Goal: Obtain resource: Download file/media

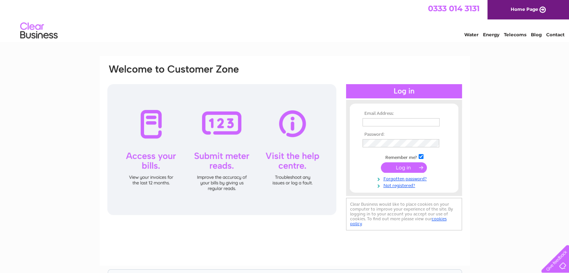
click at [385, 121] on input "text" at bounding box center [400, 122] width 77 height 8
type input "info@eddlewood.net"
click at [406, 168] on input "submit" at bounding box center [404, 167] width 46 height 10
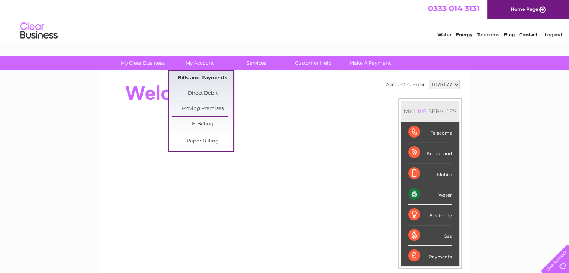
click at [220, 77] on link "Bills and Payments" at bounding box center [203, 78] width 62 height 15
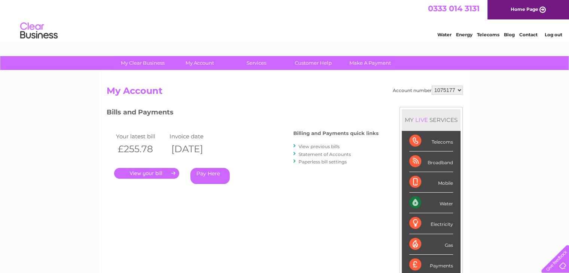
click at [320, 144] on link "View previous bills" at bounding box center [318, 147] width 41 height 6
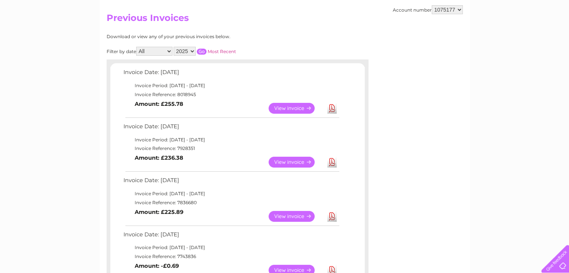
scroll to position [75, 0]
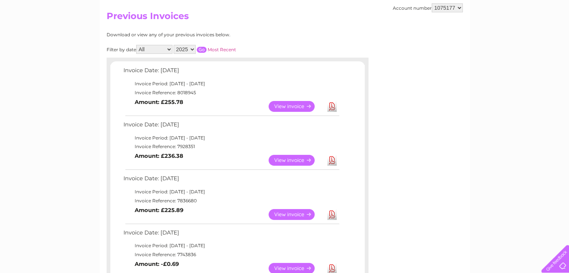
click at [194, 49] on select "2025 2024 2023 2022" at bounding box center [184, 49] width 22 height 9
select select "2024"
click at [174, 45] on select "2025 2024 2023 2022" at bounding box center [184, 49] width 22 height 9
click at [200, 49] on input "button" at bounding box center [202, 50] width 10 height 6
click at [304, 213] on link "View" at bounding box center [295, 214] width 55 height 11
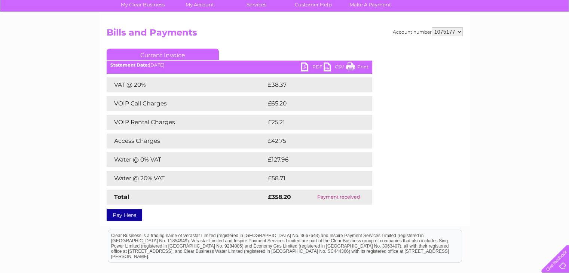
scroll to position [75, 0]
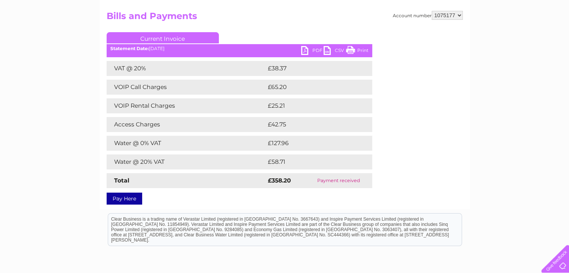
click at [314, 48] on link "PDF" at bounding box center [312, 51] width 22 height 11
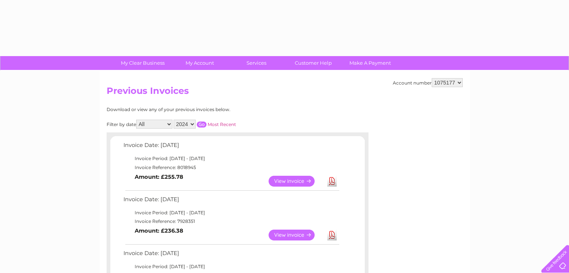
select select "2024"
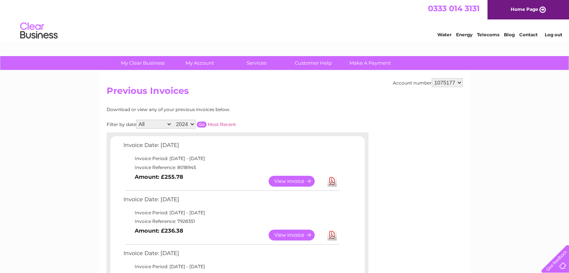
click at [203, 124] on input "button" at bounding box center [202, 125] width 10 height 6
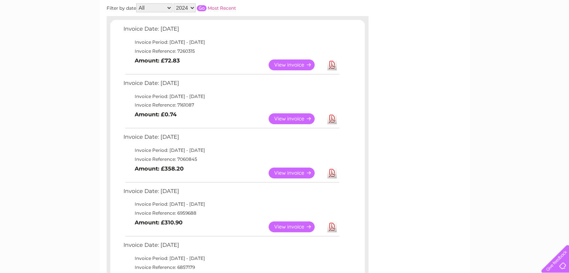
scroll to position [112, 0]
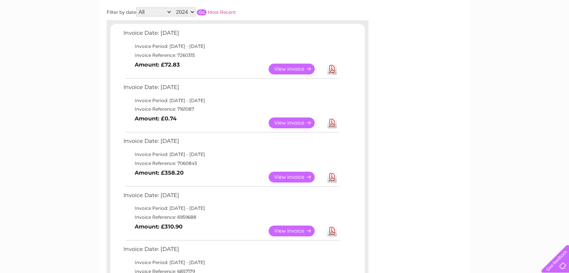
click at [285, 227] on link "View" at bounding box center [295, 230] width 55 height 11
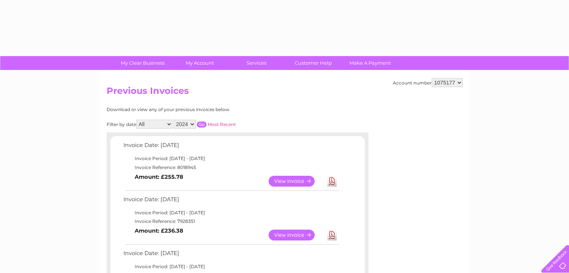
select select "2024"
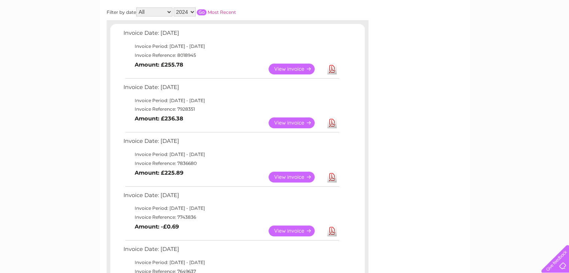
click at [277, 119] on link "View" at bounding box center [295, 122] width 55 height 11
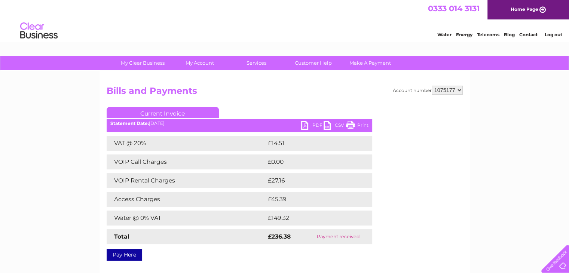
click at [315, 127] on link "PDF" at bounding box center [312, 126] width 22 height 11
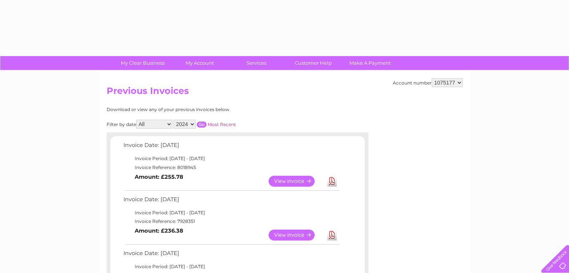
select select "2024"
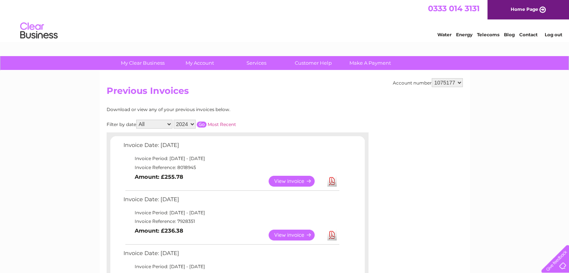
click at [206, 125] on input "button" at bounding box center [202, 125] width 10 height 6
click at [202, 122] on input "button" at bounding box center [202, 125] width 10 height 6
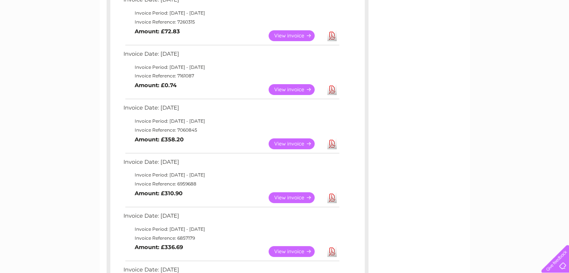
scroll to position [150, 0]
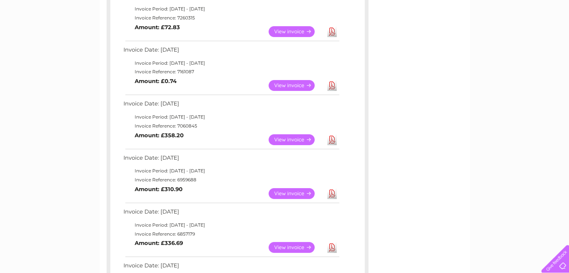
click at [296, 194] on link "View" at bounding box center [295, 193] width 55 height 11
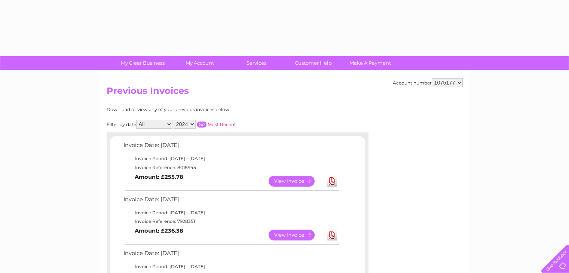
select select "2024"
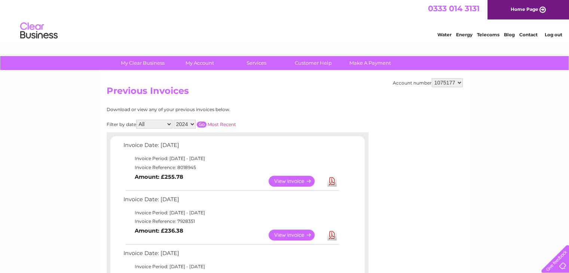
click at [201, 122] on input "button" at bounding box center [202, 125] width 10 height 6
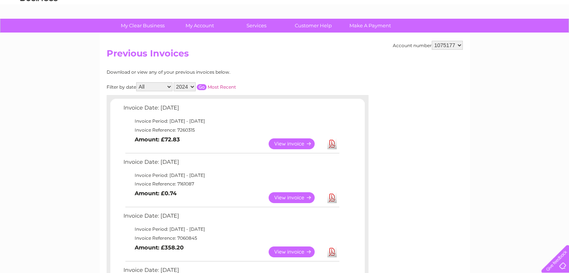
scroll to position [150, 0]
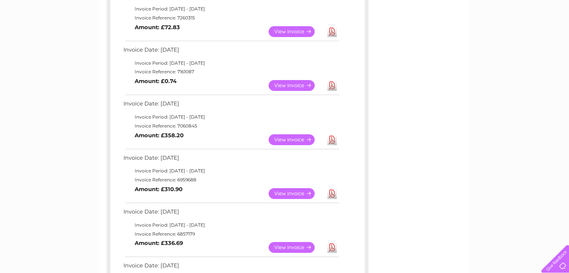
click at [300, 86] on link "View" at bounding box center [295, 85] width 55 height 11
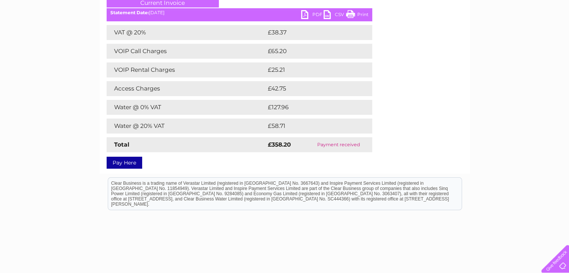
scroll to position [112, 0]
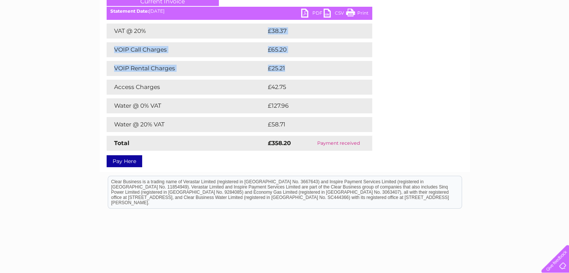
drag, startPoint x: 264, startPoint y: 28, endPoint x: 292, endPoint y: 73, distance: 52.4
click at [292, 73] on div "VAT @ 20% £38.37 VOIP Call Charges £65.20 VOIP Rental Charges £25.21 Access Cha…" at bounding box center [239, 87] width 265 height 127
click at [292, 73] on td "£25.21" at bounding box center [311, 68] width 90 height 15
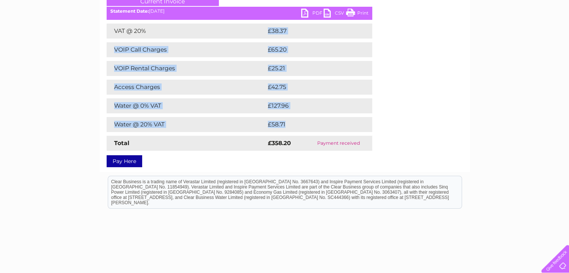
drag, startPoint x: 274, startPoint y: 36, endPoint x: 291, endPoint y: 125, distance: 90.7
click at [291, 125] on div "VAT @ 20% £38.37 VOIP Call Charges £65.20 VOIP Rental Charges £25.21 Access Cha…" at bounding box center [239, 87] width 265 height 127
copy div "£38.37 VOIP Call Charges £65.20 VOIP Rental Charges £25.21 Access Charges £42.7…"
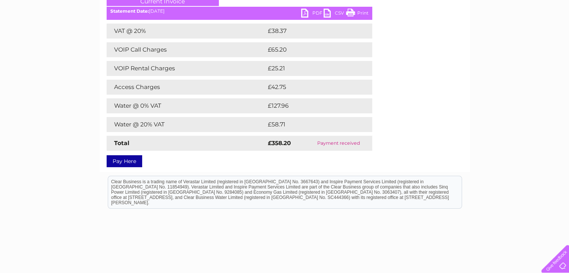
click at [409, 116] on div "Account number 1075177 Bills and Payments Current Invoice PDF CSV Print Total" at bounding box center [285, 68] width 356 height 191
click at [336, 9] on link "CSV" at bounding box center [334, 14] width 22 height 11
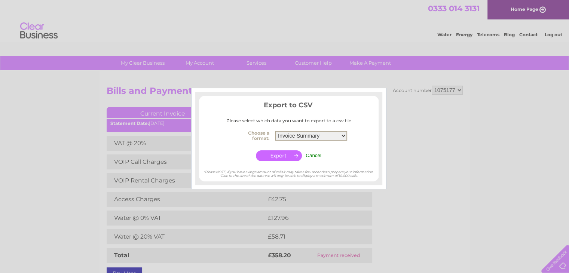
click at [311, 138] on select "Invoice Summary Service Charge Summary" at bounding box center [311, 136] width 72 height 10
click at [206, 152] on center "Choose a format: Invoice Summary Service Charge Summary Cancel" at bounding box center [288, 145] width 179 height 34
click at [280, 153] on input "button" at bounding box center [279, 155] width 46 height 10
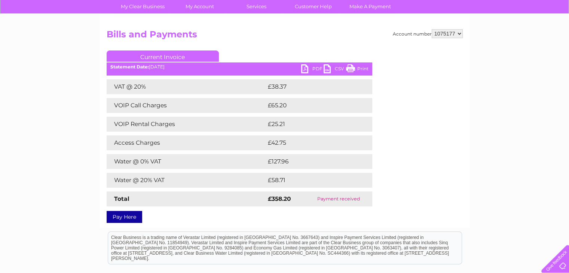
scroll to position [75, 0]
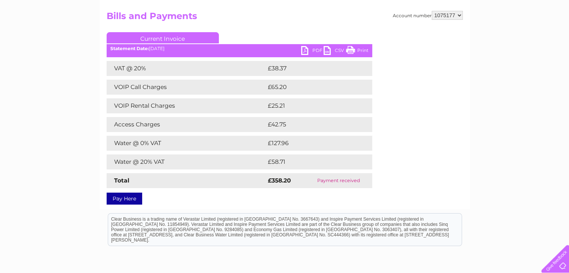
click at [313, 50] on link "PDF" at bounding box center [312, 51] width 22 height 11
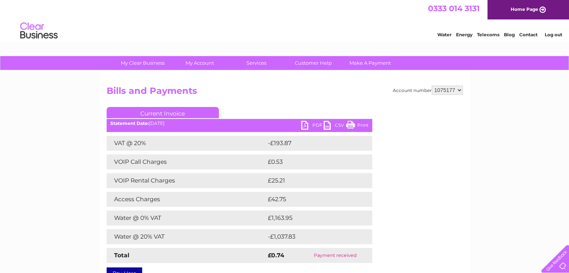
click at [337, 123] on link "CSV" at bounding box center [334, 126] width 22 height 11
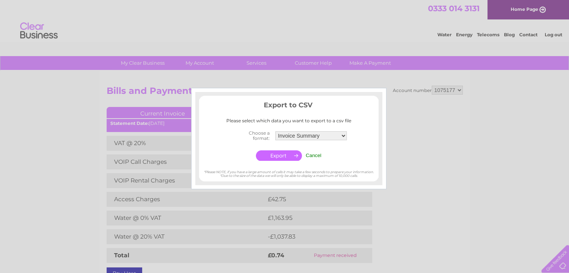
click at [269, 157] on input "button" at bounding box center [279, 155] width 46 height 10
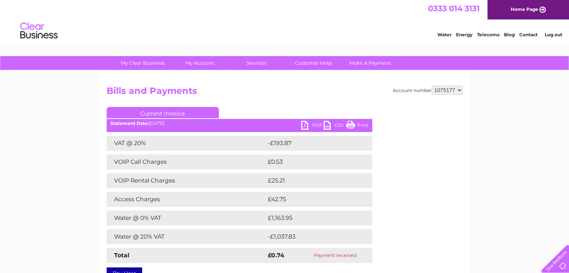
click at [337, 125] on link "CSV" at bounding box center [334, 126] width 22 height 11
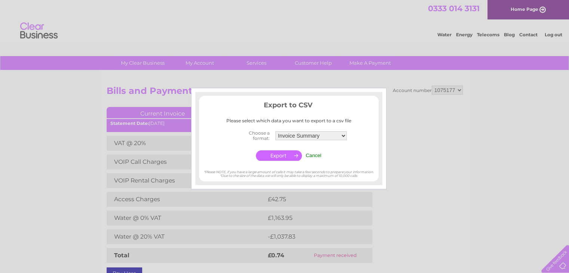
click at [334, 135] on select "Invoice Summary Service Charge Summary" at bounding box center [310, 135] width 71 height 9
select select "4"
click at [275, 131] on select "Invoice Summary Service Charge Summary" at bounding box center [311, 136] width 72 height 10
click at [280, 156] on input "button" at bounding box center [279, 155] width 46 height 10
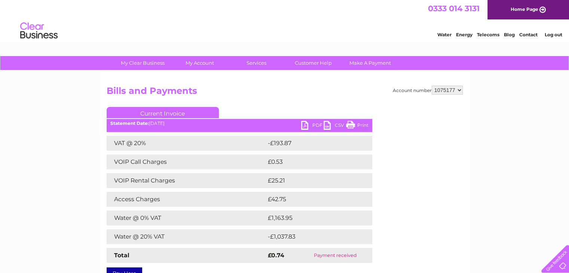
click at [316, 124] on link "PDF" at bounding box center [312, 126] width 22 height 11
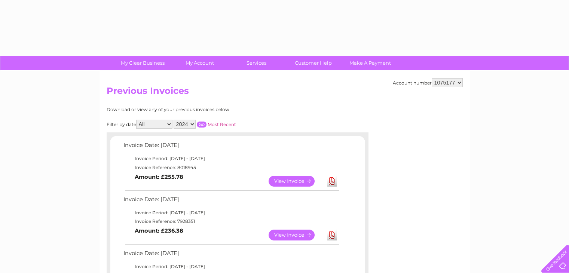
select select "2024"
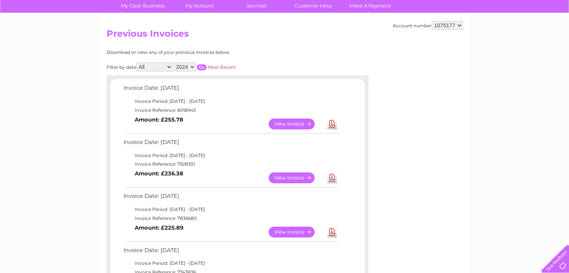
scroll to position [37, 0]
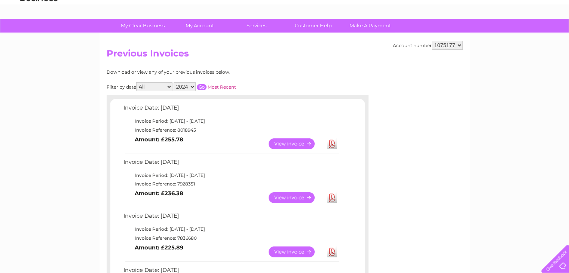
click at [199, 85] on input "button" at bounding box center [202, 87] width 10 height 6
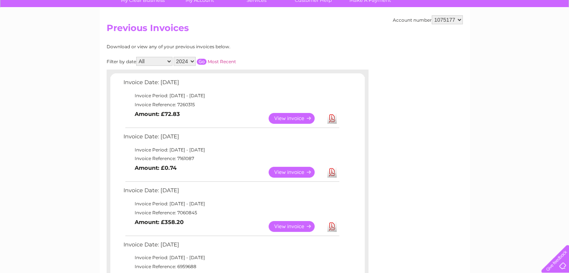
scroll to position [112, 0]
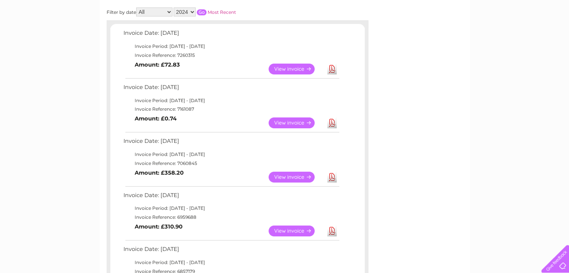
click at [295, 68] on link "View" at bounding box center [295, 69] width 55 height 11
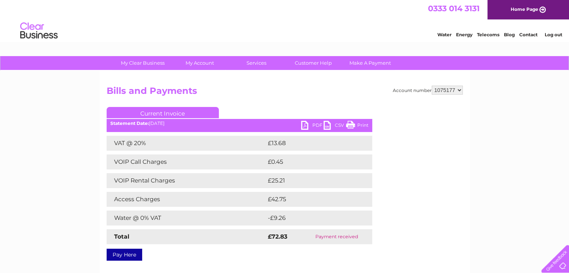
click at [334, 124] on link "CSV" at bounding box center [334, 126] width 22 height 11
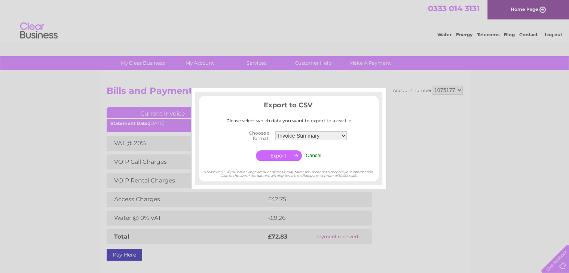
click at [268, 156] on input "button" at bounding box center [279, 155] width 46 height 10
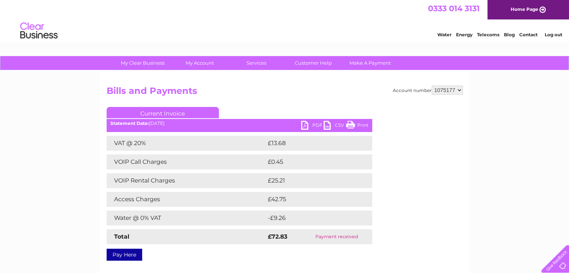
click at [313, 123] on link "PDF" at bounding box center [312, 126] width 22 height 11
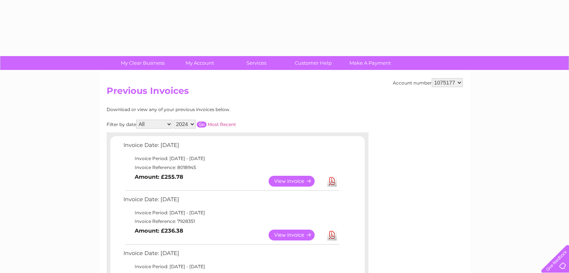
select select "2024"
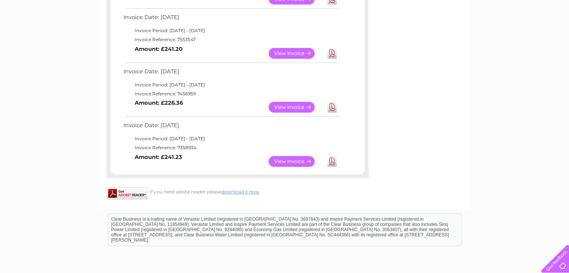
scroll to position [467, 0]
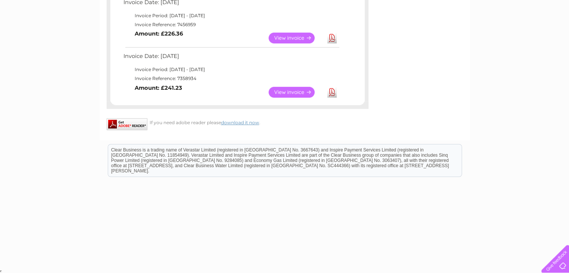
click at [301, 93] on link "View" at bounding box center [295, 92] width 55 height 11
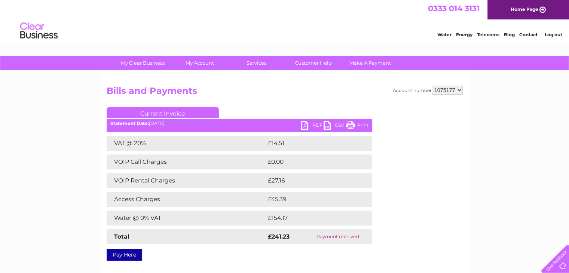
click at [334, 123] on link "CSV" at bounding box center [334, 126] width 22 height 11
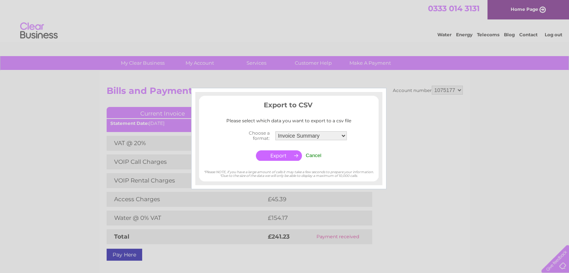
click at [279, 154] on input "button" at bounding box center [279, 155] width 46 height 10
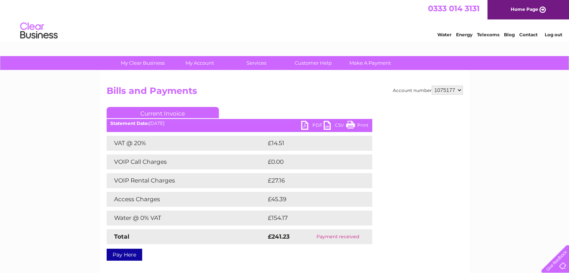
click at [307, 128] on link "PDF" at bounding box center [312, 126] width 22 height 11
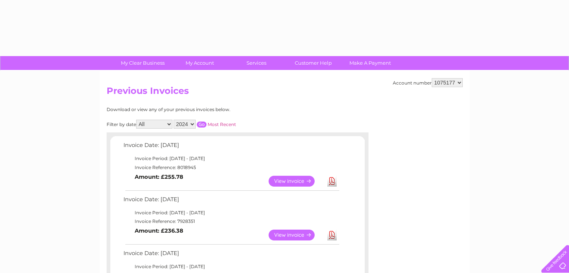
select select "2024"
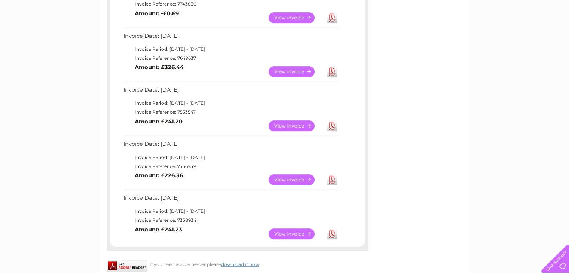
scroll to position [316, 0]
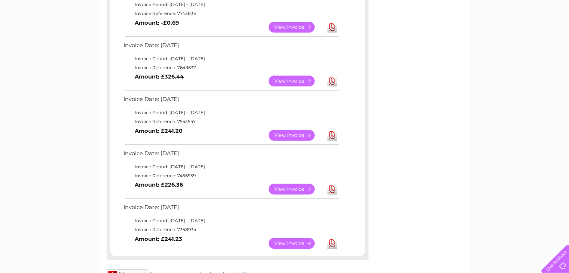
click at [302, 187] on link "View" at bounding box center [295, 189] width 55 height 11
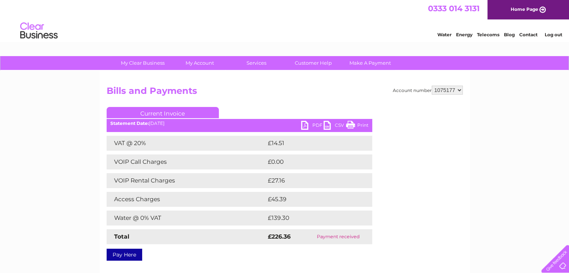
click at [335, 125] on link "CSV" at bounding box center [334, 126] width 22 height 11
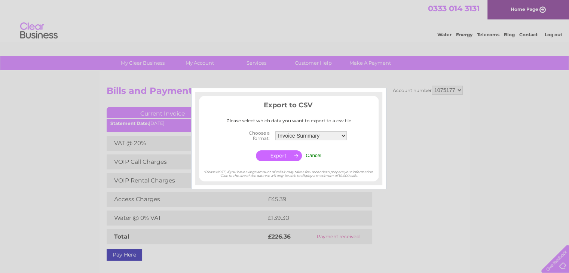
click at [273, 156] on input "button" at bounding box center [279, 155] width 46 height 10
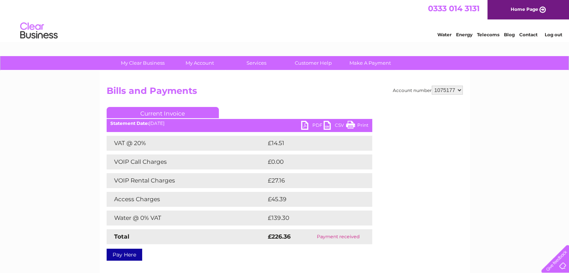
click at [308, 124] on link "PDF" at bounding box center [312, 126] width 22 height 11
click at [313, 123] on link "PDF" at bounding box center [312, 126] width 22 height 11
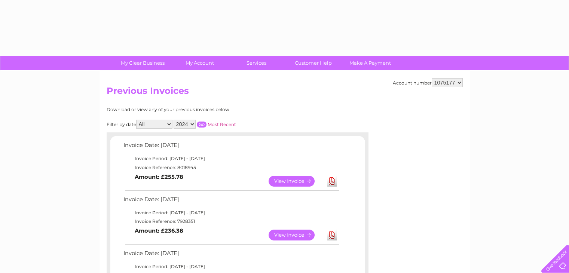
select select "2024"
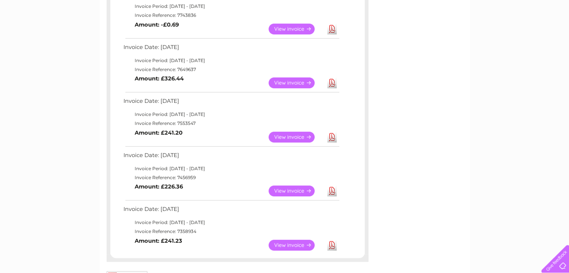
click at [289, 135] on link "View" at bounding box center [295, 137] width 55 height 11
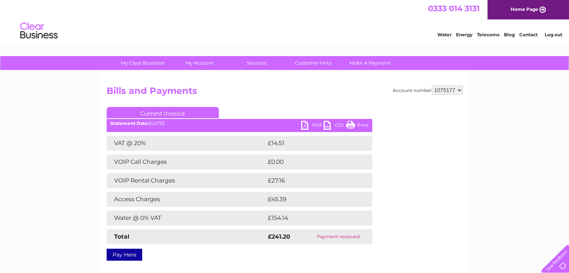
click at [331, 123] on link "CSV" at bounding box center [334, 126] width 22 height 11
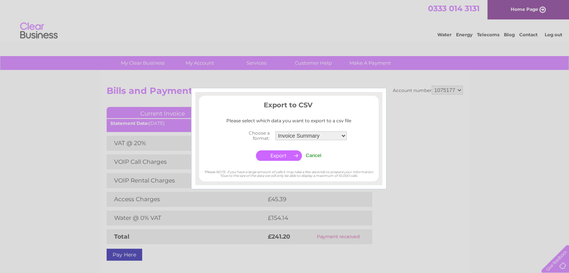
click at [326, 133] on select "Invoice Summary Service Charge Summary" at bounding box center [310, 135] width 71 height 9
click at [325, 134] on select "Invoice Summary Service Charge Summary" at bounding box center [311, 136] width 72 height 10
click at [285, 155] on input "button" at bounding box center [279, 155] width 46 height 10
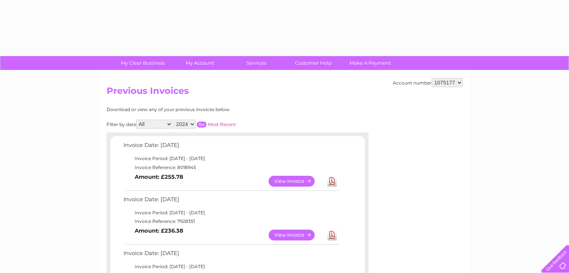
select select "2024"
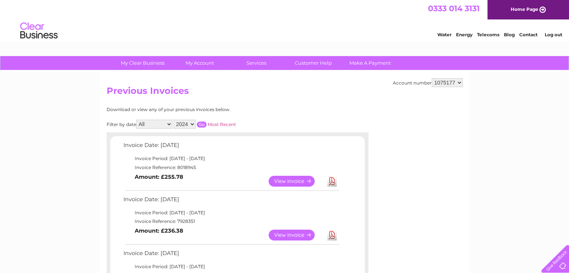
click at [201, 124] on input "button" at bounding box center [202, 125] width 10 height 6
click at [282, 178] on link "View" at bounding box center [295, 181] width 55 height 11
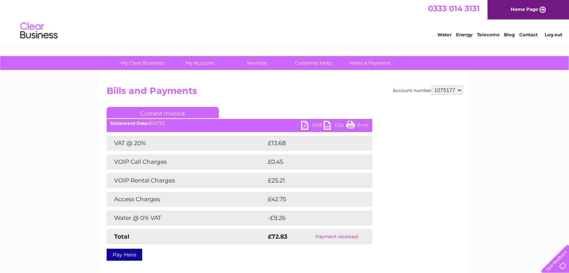
click at [340, 124] on link "CSV" at bounding box center [334, 126] width 22 height 11
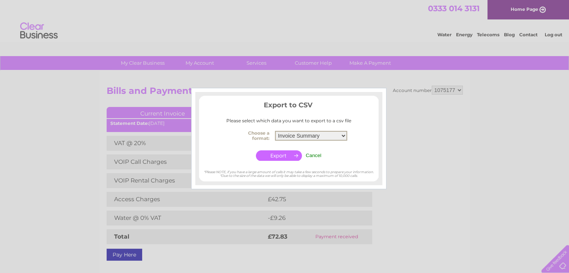
click at [319, 134] on select "Invoice Summary Service Charge Summary" at bounding box center [311, 136] width 72 height 10
click at [289, 153] on input "button" at bounding box center [279, 155] width 46 height 10
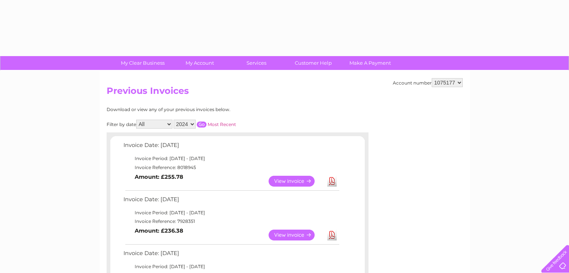
select select "2024"
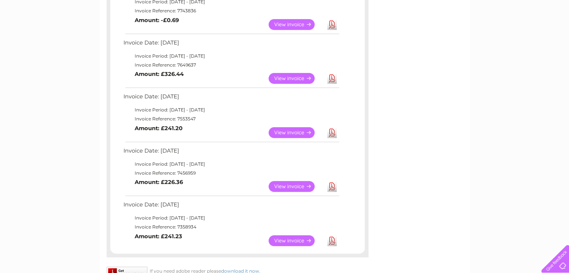
scroll to position [411, 0]
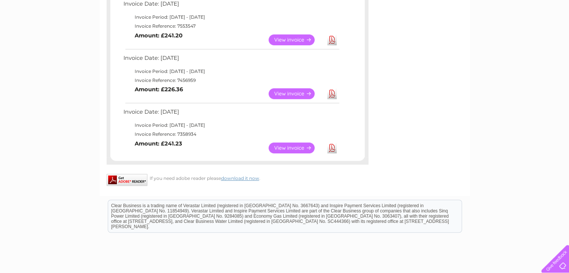
click at [302, 144] on link "View" at bounding box center [295, 147] width 55 height 11
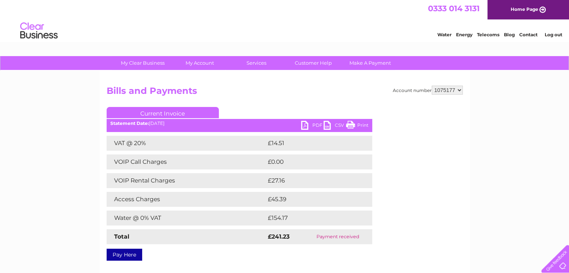
click at [334, 124] on link "CSV" at bounding box center [334, 126] width 22 height 11
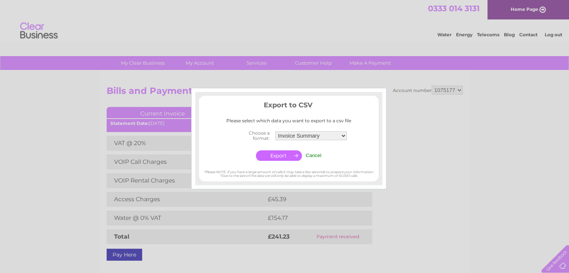
click at [277, 151] on input "button" at bounding box center [279, 155] width 46 height 10
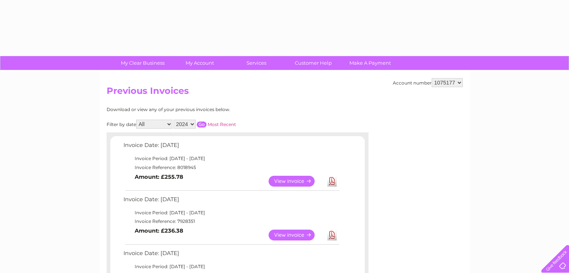
select select "2024"
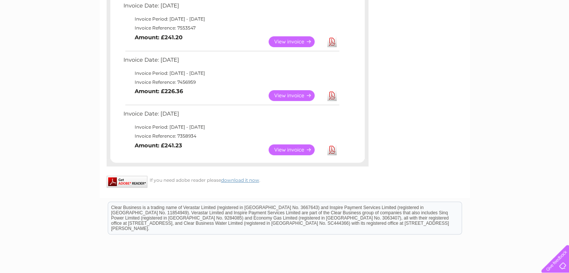
click at [305, 93] on link "View" at bounding box center [295, 95] width 55 height 11
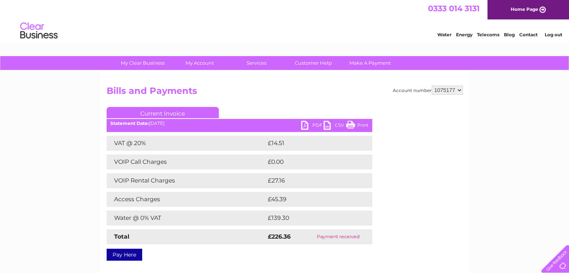
click at [335, 123] on link "CSV" at bounding box center [334, 126] width 22 height 11
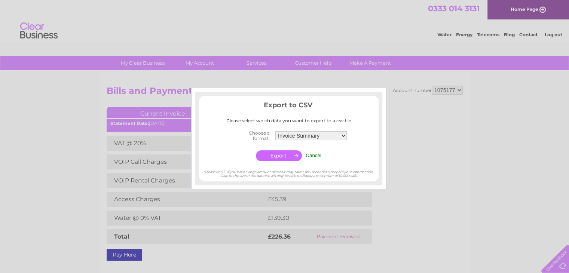
click at [275, 152] on input "button" at bounding box center [279, 155] width 46 height 10
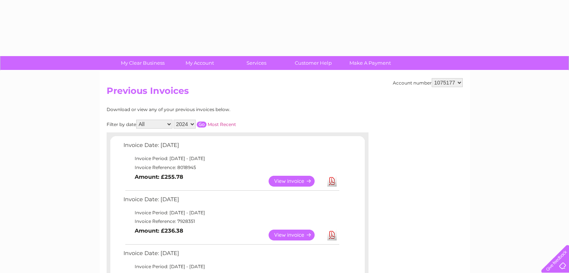
select select "2024"
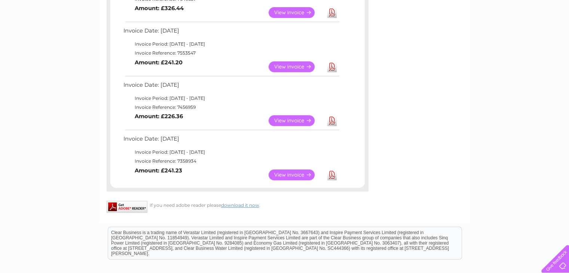
scroll to position [335, 0]
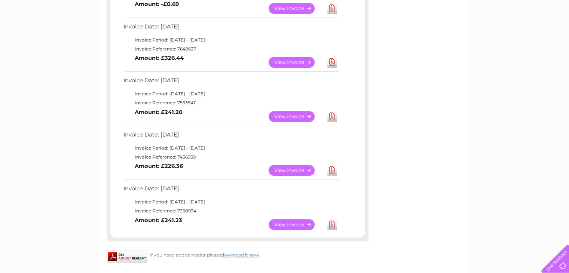
click at [301, 115] on link "View" at bounding box center [295, 116] width 55 height 11
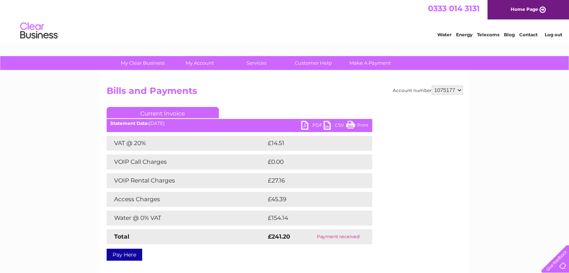
click at [331, 124] on link "CSV" at bounding box center [334, 126] width 22 height 11
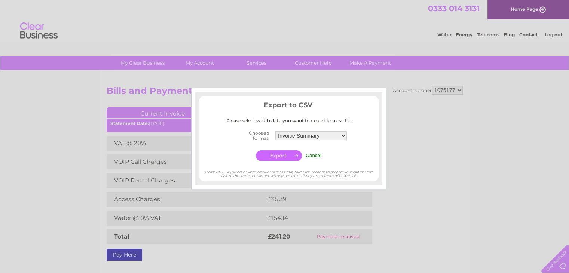
click at [292, 159] on input "button" at bounding box center [279, 155] width 46 height 10
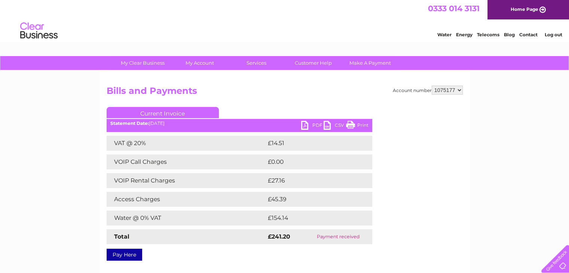
click at [316, 125] on link "PDF" at bounding box center [312, 126] width 22 height 11
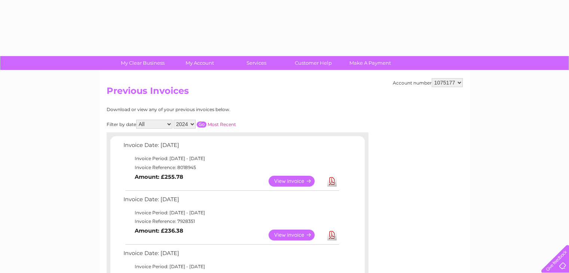
select select "2024"
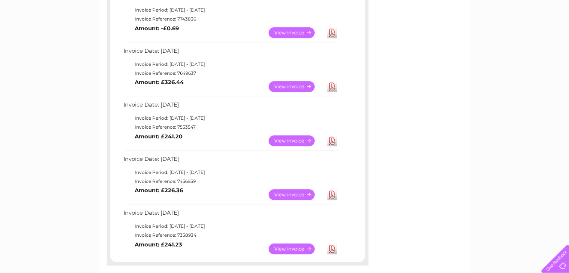
scroll to position [297, 0]
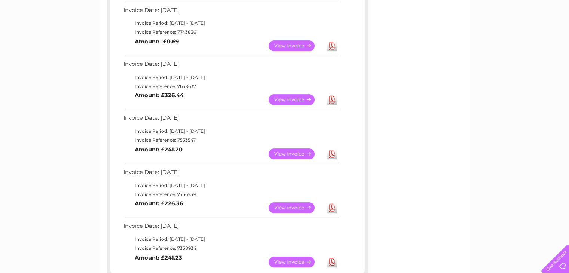
click at [287, 98] on link "View" at bounding box center [295, 99] width 55 height 11
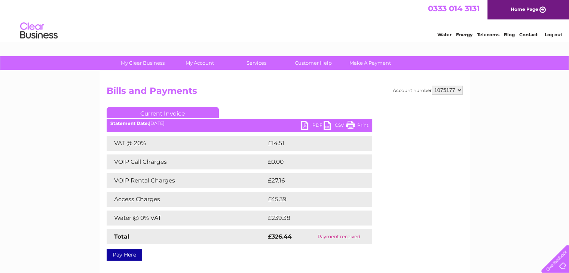
click at [328, 125] on link "CSV" at bounding box center [334, 126] width 22 height 11
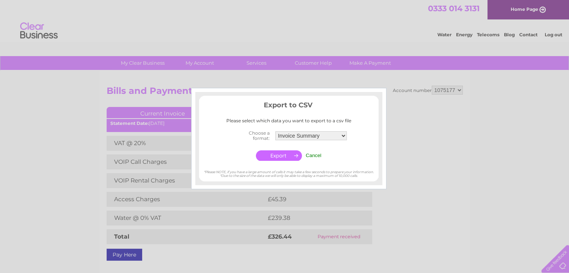
click at [279, 155] on input "button" at bounding box center [279, 155] width 46 height 10
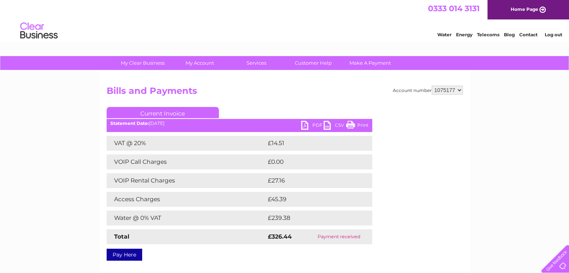
click at [313, 123] on link "PDF" at bounding box center [312, 126] width 22 height 11
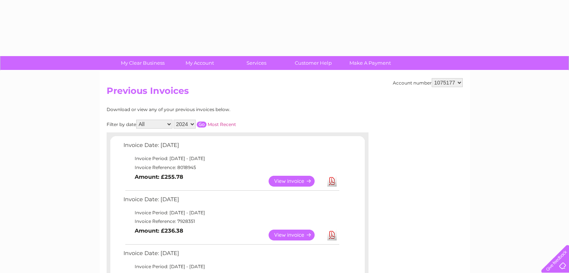
select select "2024"
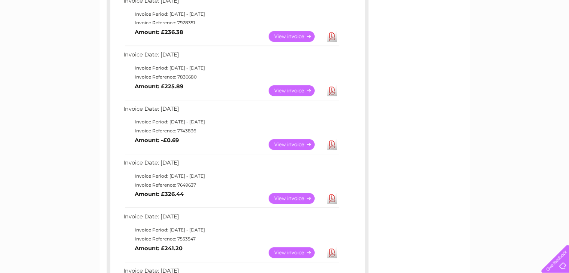
scroll to position [185, 0]
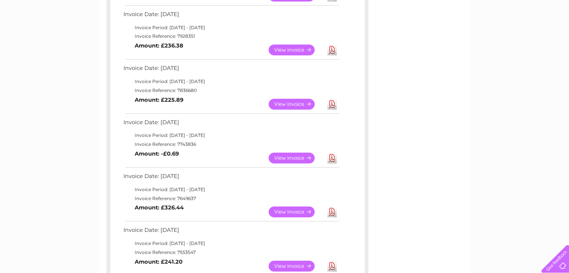
click at [279, 154] on link "View" at bounding box center [295, 158] width 55 height 11
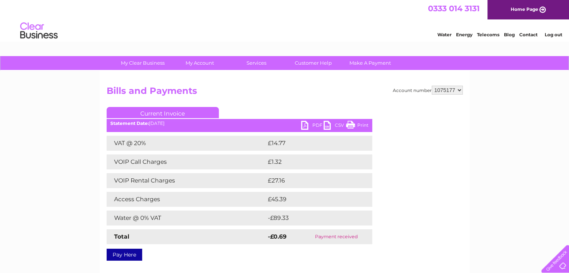
click at [331, 121] on link "CSV" at bounding box center [334, 126] width 22 height 11
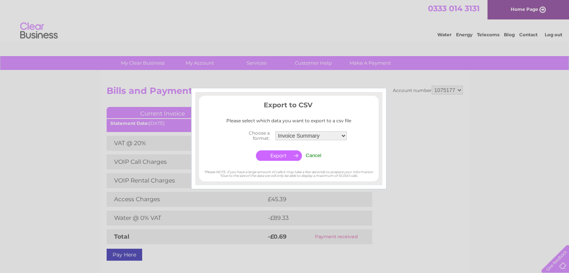
click at [265, 153] on input "button" at bounding box center [279, 155] width 46 height 10
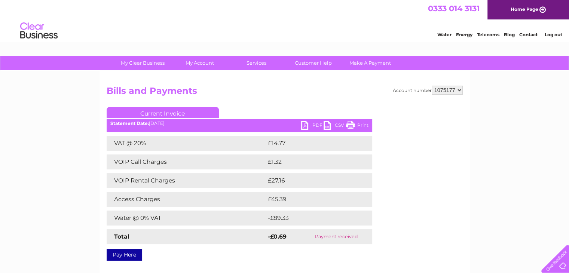
click at [310, 126] on link "PDF" at bounding box center [312, 126] width 22 height 11
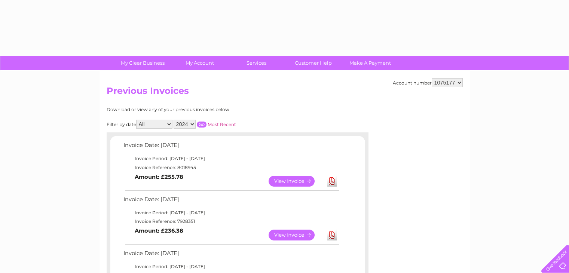
select select "2024"
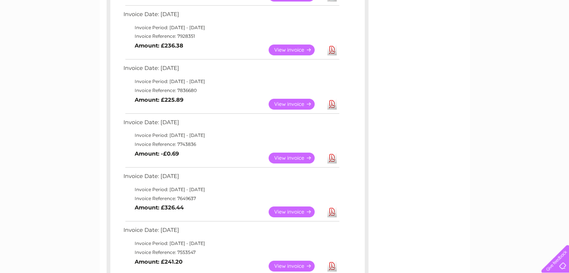
click at [304, 101] on link "View" at bounding box center [295, 104] width 55 height 11
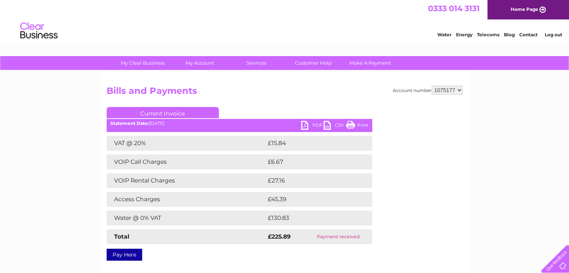
click at [332, 124] on link "CSV" at bounding box center [334, 126] width 22 height 11
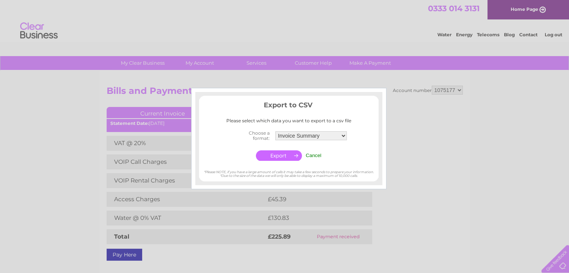
click at [279, 158] on input "button" at bounding box center [279, 155] width 46 height 10
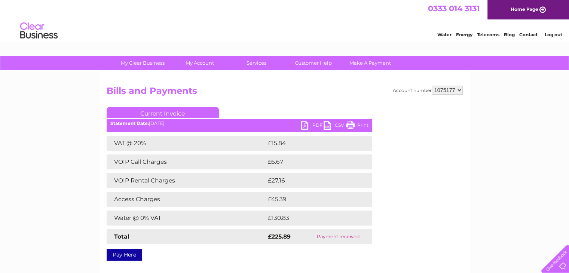
click at [311, 124] on link "PDF" at bounding box center [312, 126] width 22 height 11
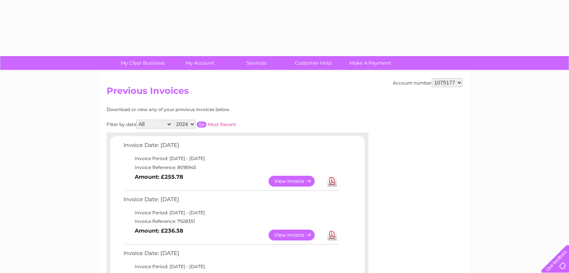
select select "2024"
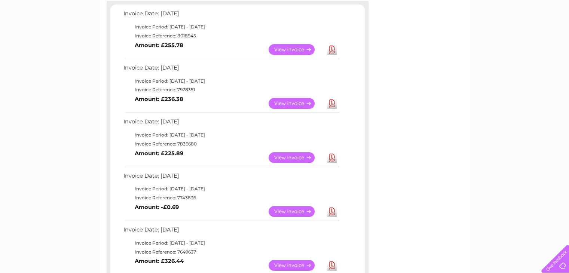
scroll to position [36, 0]
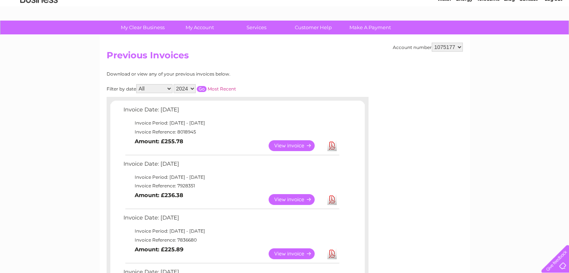
click at [296, 199] on link "View" at bounding box center [295, 199] width 55 height 11
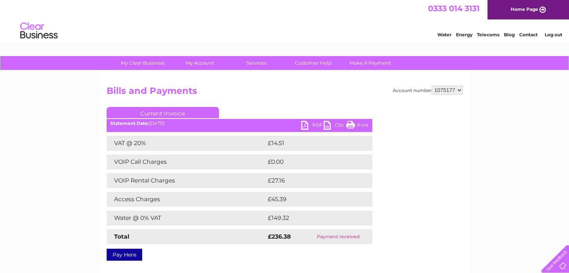
click at [335, 126] on link "CSV" at bounding box center [334, 126] width 22 height 11
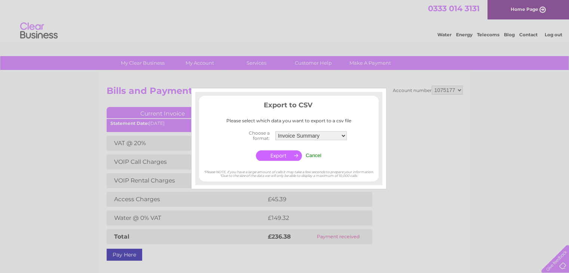
click at [286, 157] on input "button" at bounding box center [279, 155] width 46 height 10
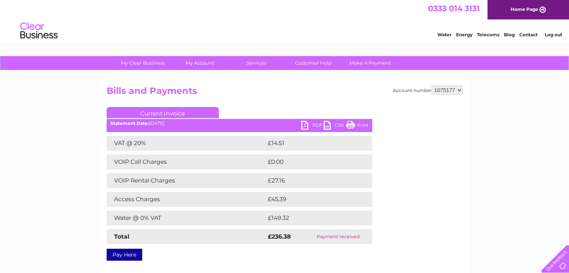
click at [317, 125] on link "PDF" at bounding box center [312, 126] width 22 height 11
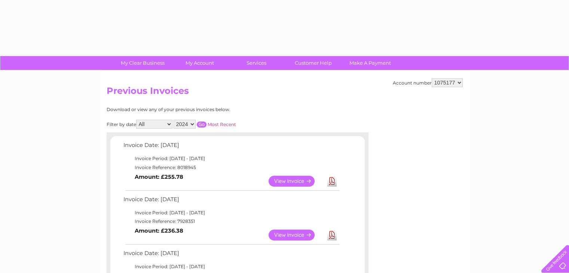
select select "2024"
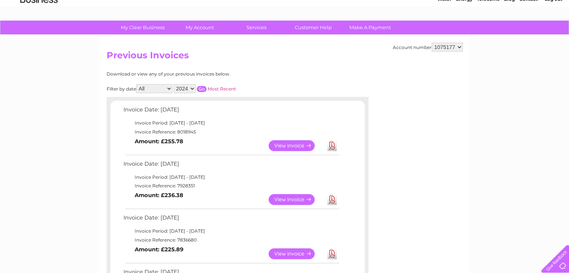
click at [306, 141] on link "View" at bounding box center [295, 145] width 55 height 11
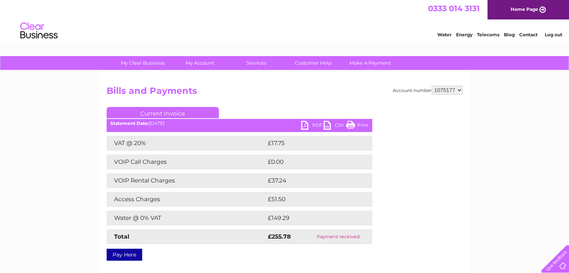
click at [329, 123] on link "CSV" at bounding box center [334, 126] width 22 height 11
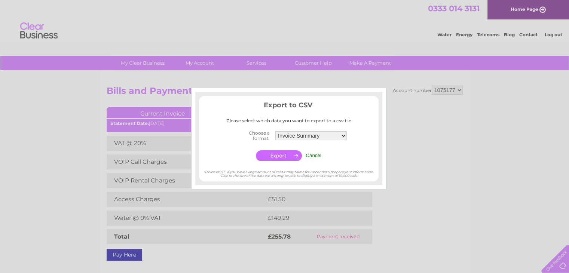
click at [277, 159] on input "button" at bounding box center [279, 155] width 46 height 10
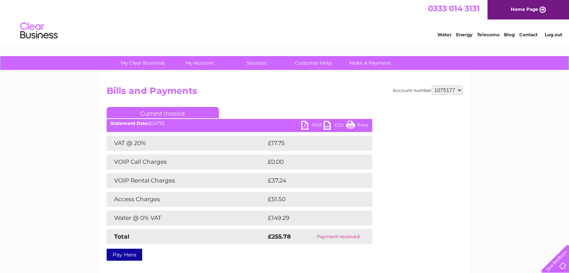
click at [311, 123] on link "PDF" at bounding box center [312, 126] width 22 height 11
